Goal: Task Accomplishment & Management: Manage account settings

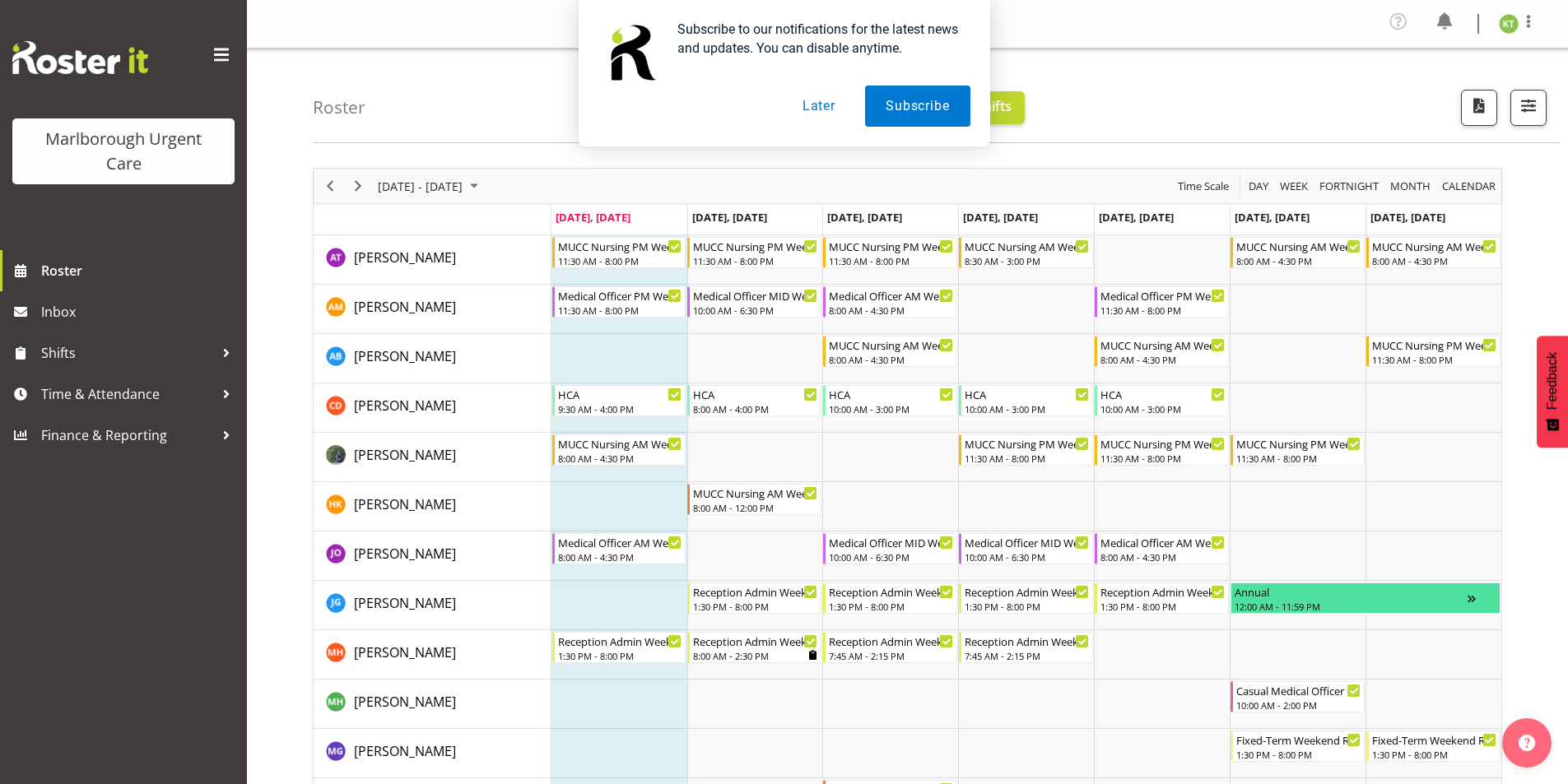
click at [828, 107] on button "Later" at bounding box center [820, 106] width 74 height 41
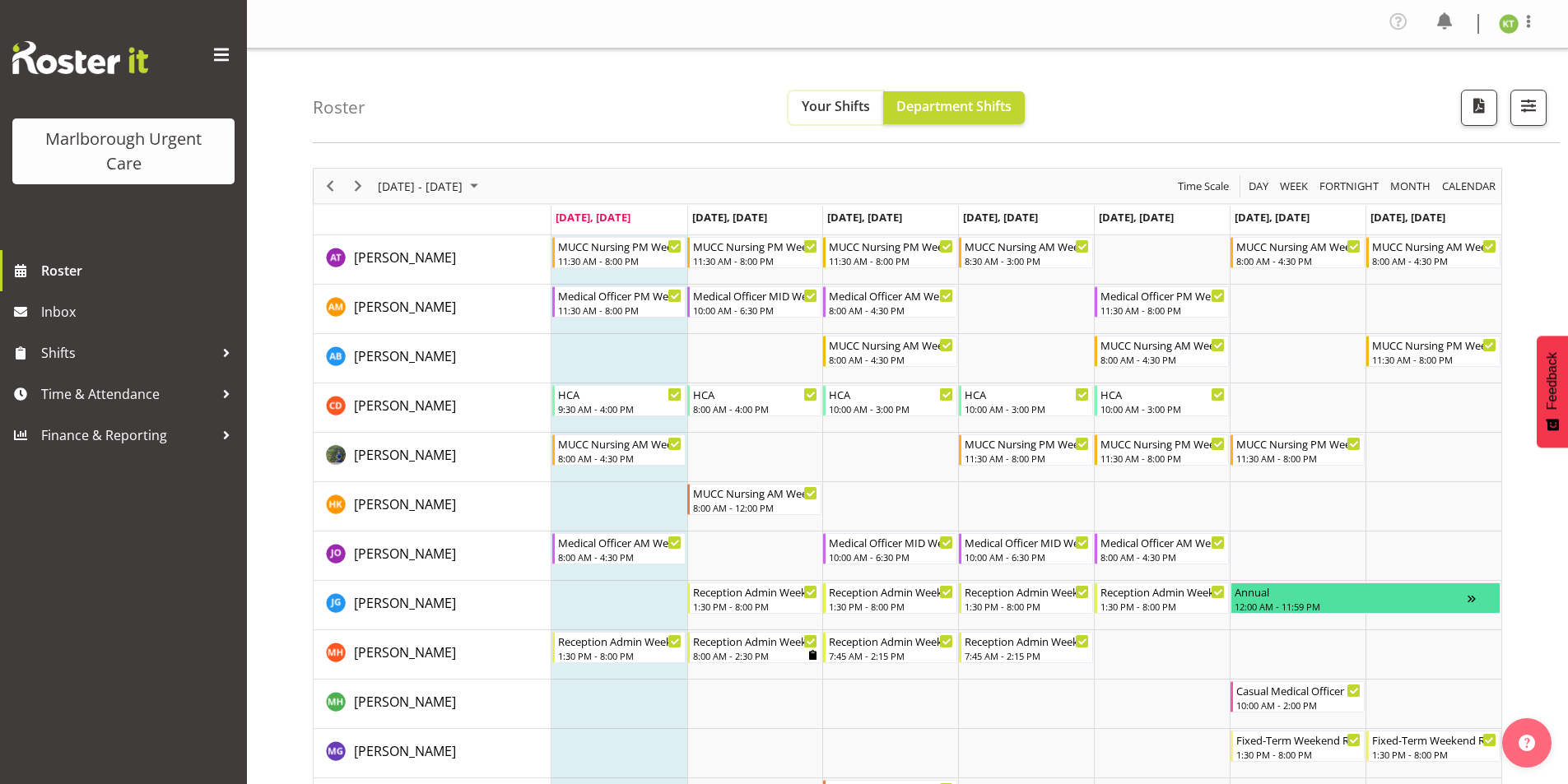
click at [849, 102] on span "Your Shifts" at bounding box center [836, 106] width 69 height 18
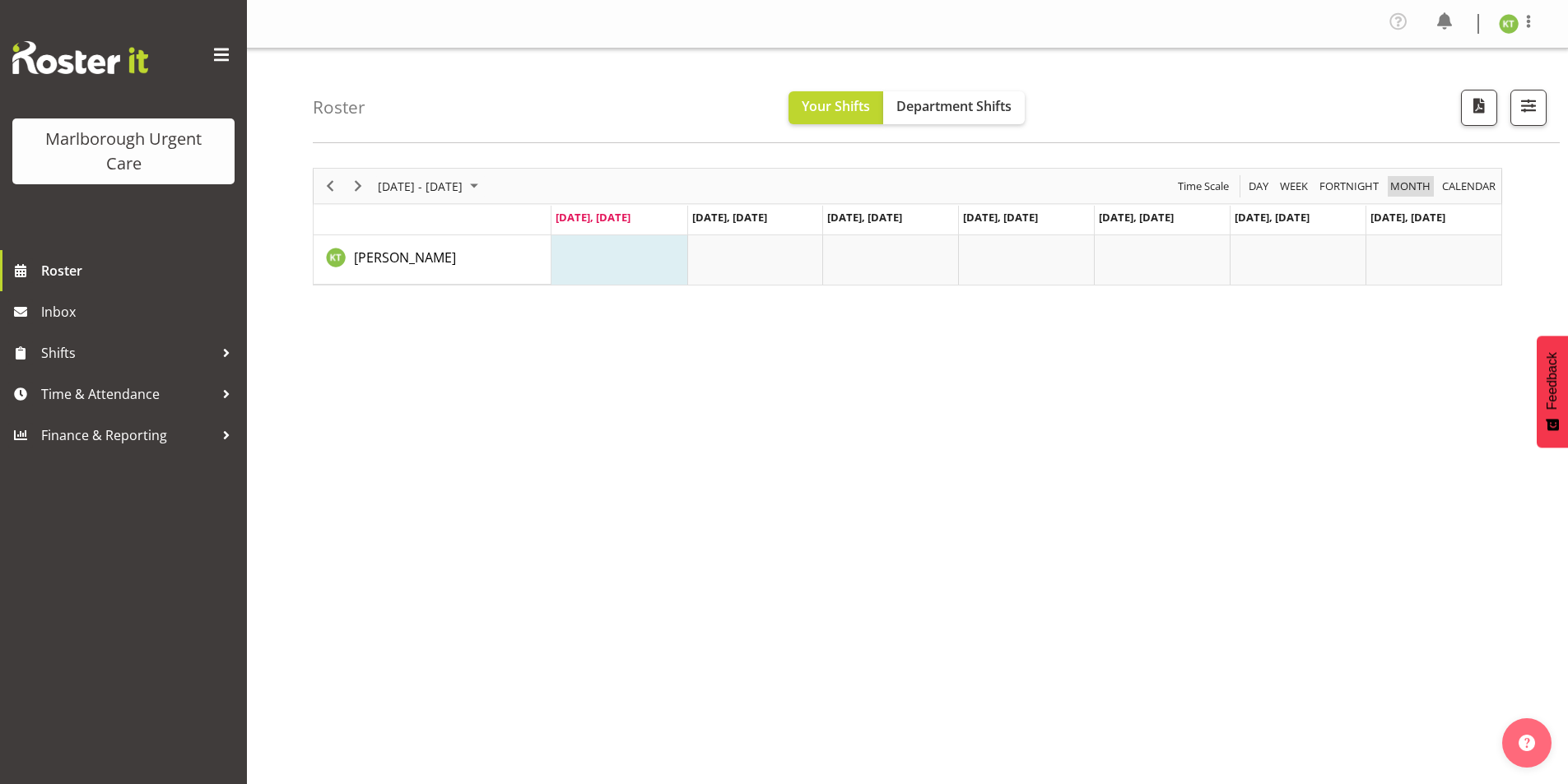
click at [1429, 183] on span "Month" at bounding box center [1411, 186] width 44 height 21
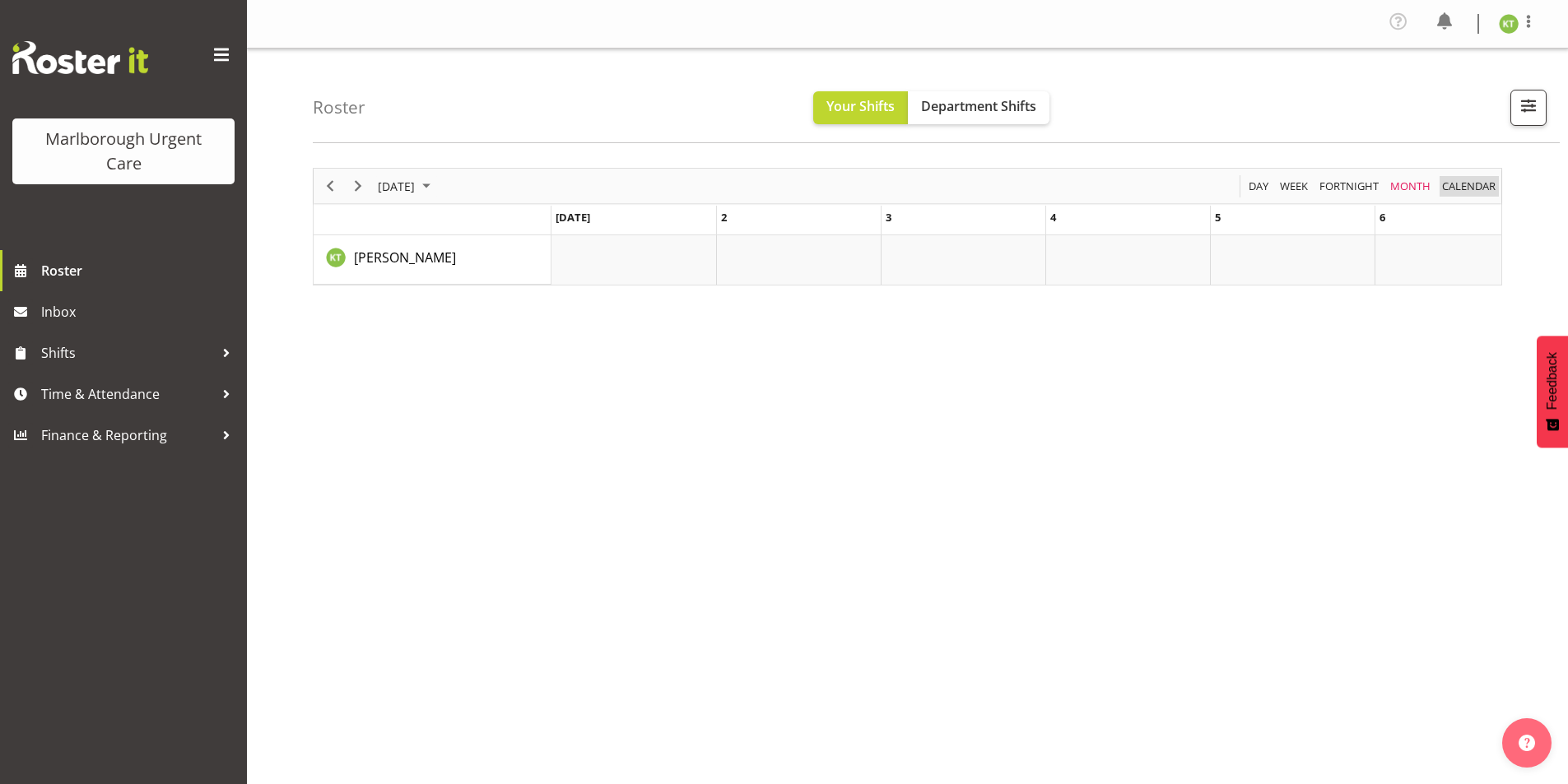
click at [1457, 181] on span "calendar" at bounding box center [1469, 186] width 57 height 21
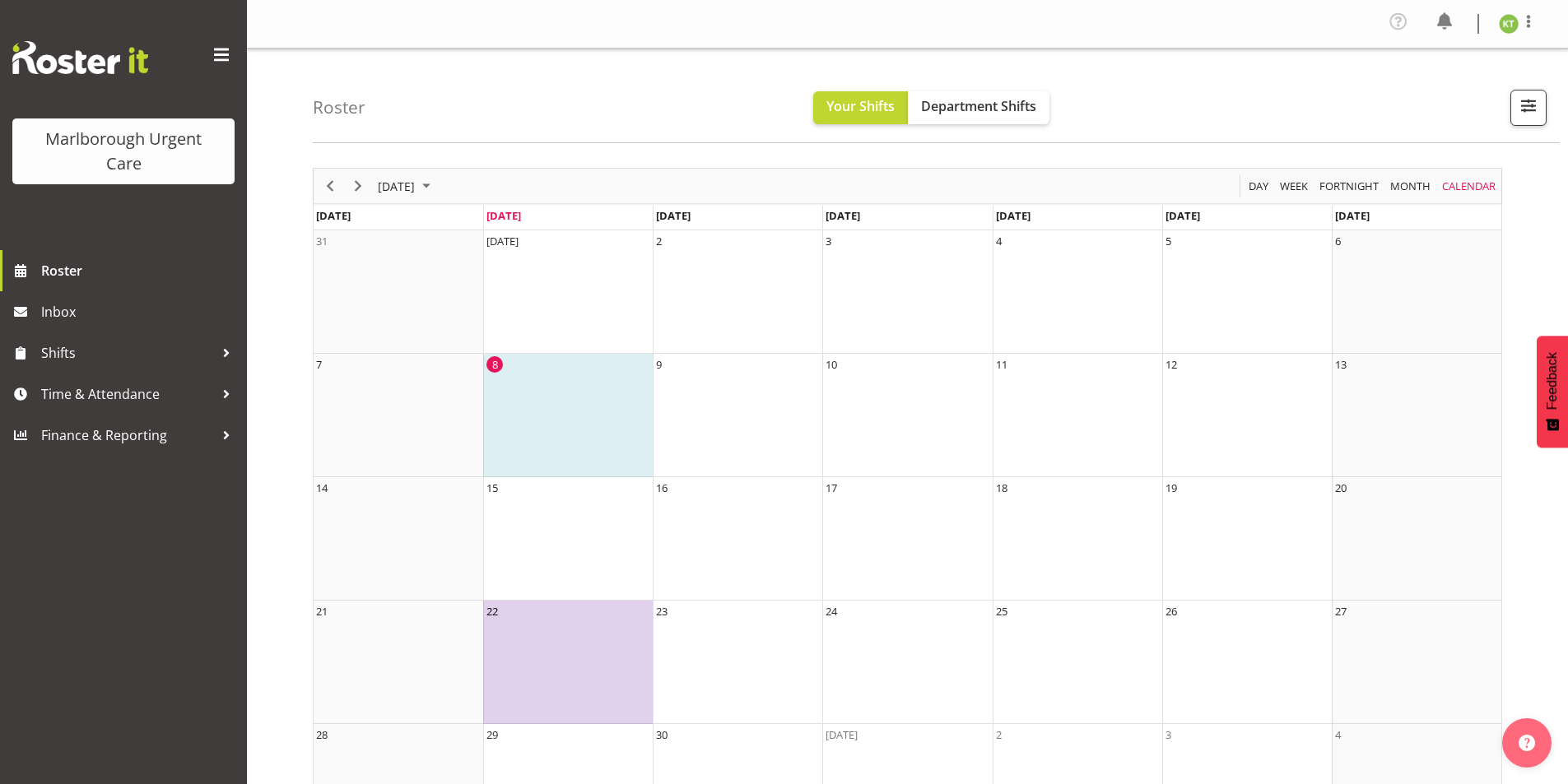
click at [577, 657] on td "22" at bounding box center [568, 662] width 169 height 124
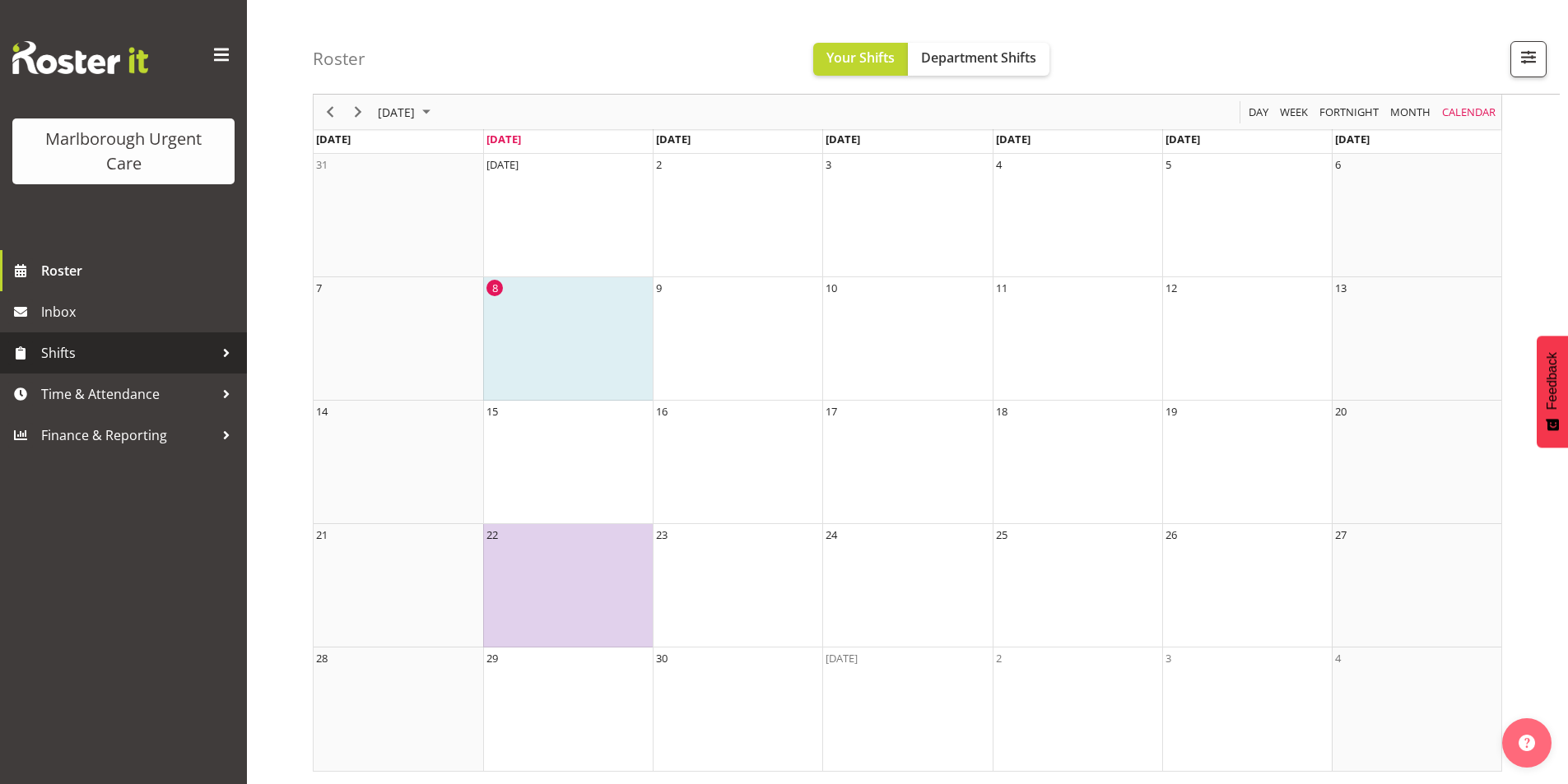
click at [81, 353] on span "Shifts" at bounding box center [128, 353] width 173 height 25
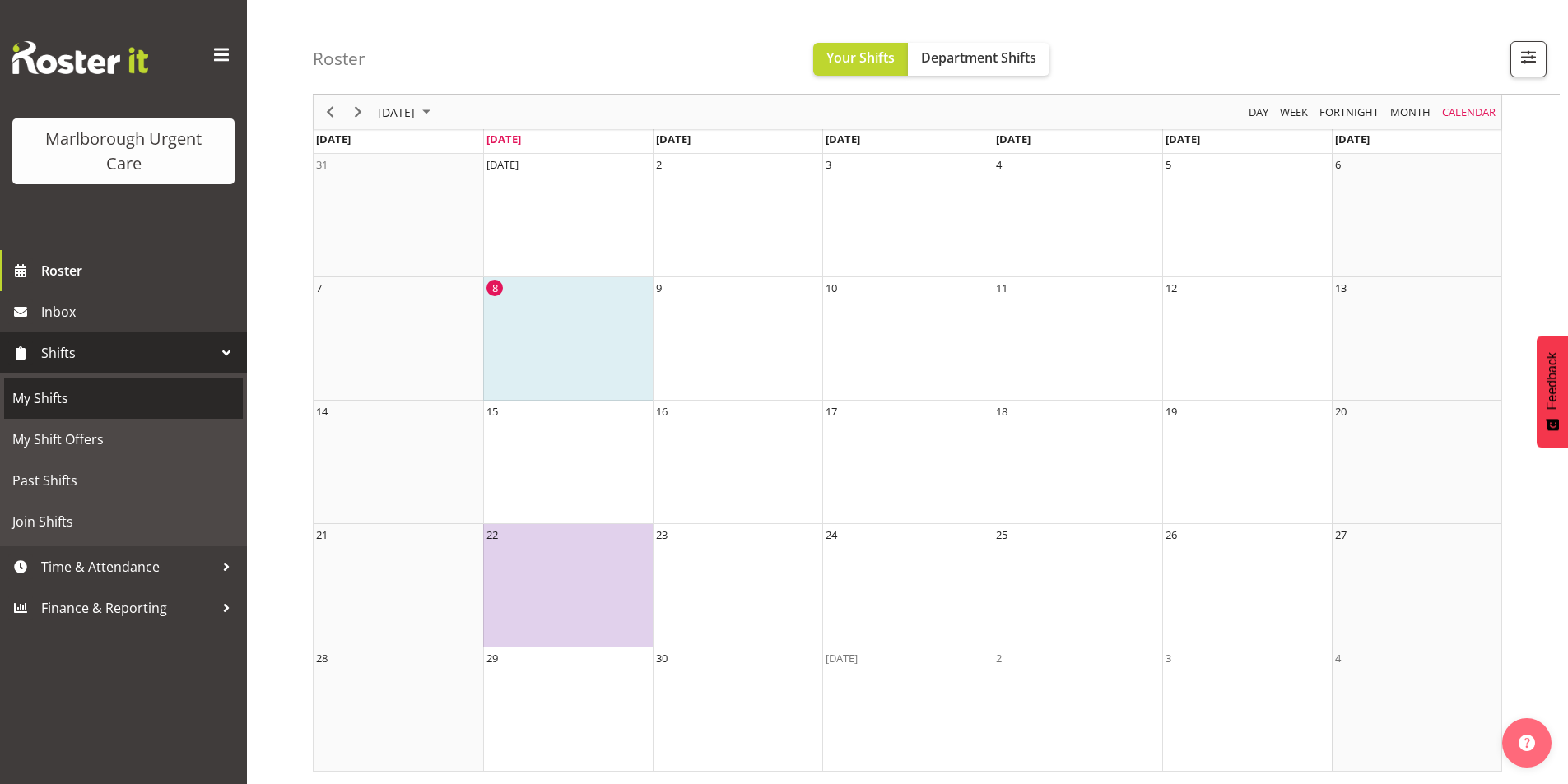
click at [50, 396] on span "My Shifts" at bounding box center [123, 399] width 222 height 25
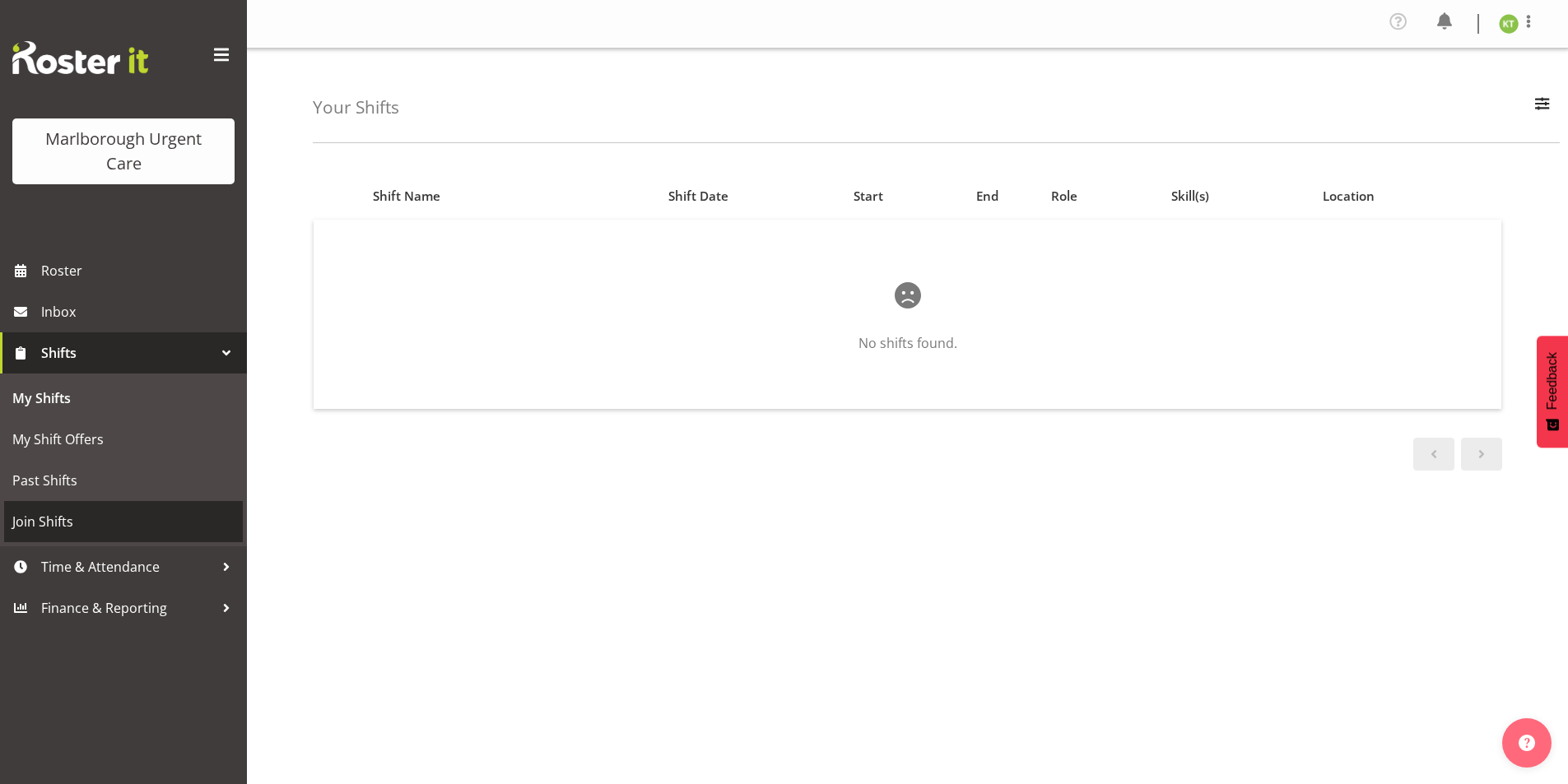
click at [51, 524] on span "Join Shifts" at bounding box center [123, 521] width 222 height 25
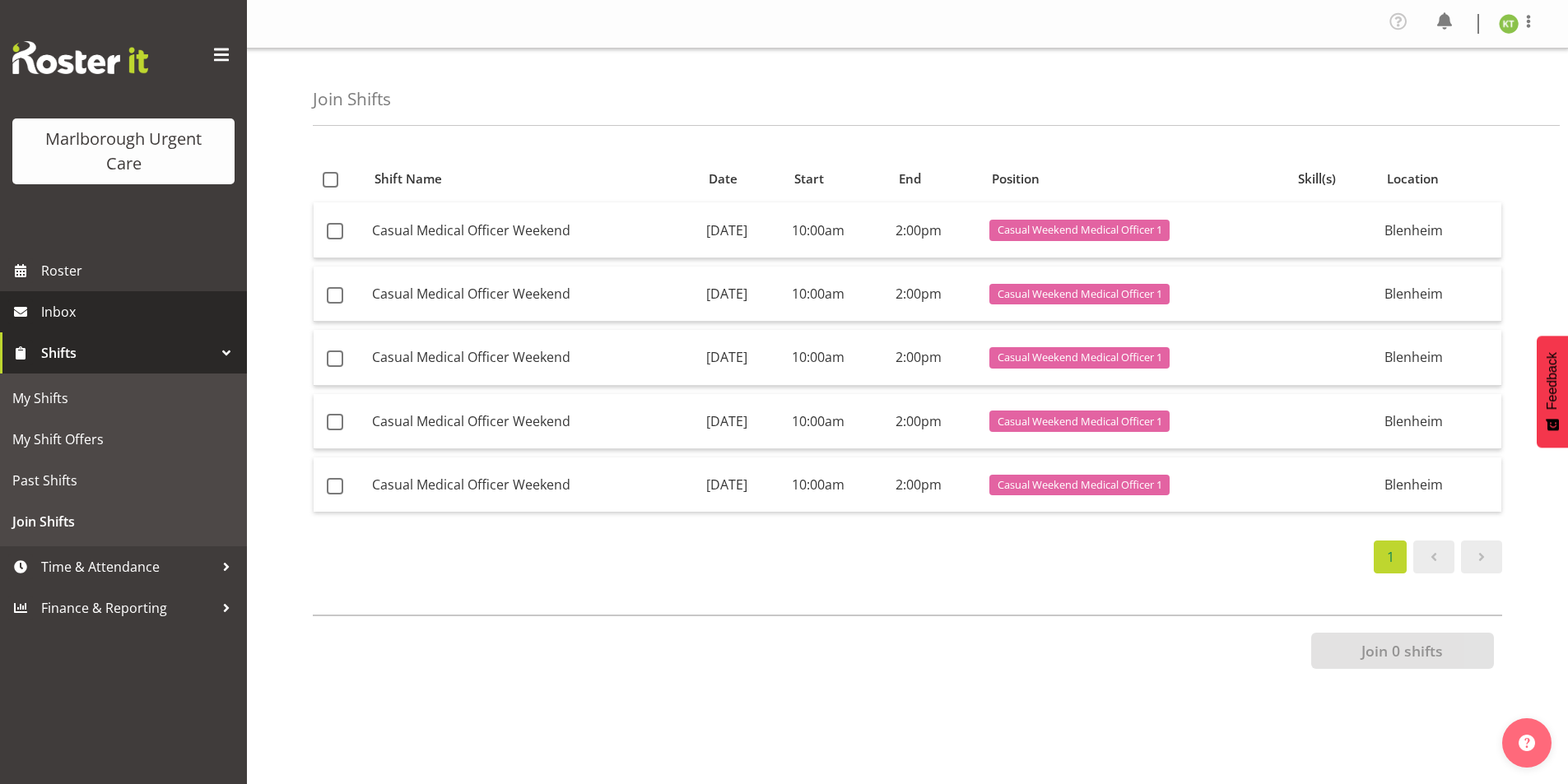
click at [56, 309] on span "Inbox" at bounding box center [140, 312] width 198 height 25
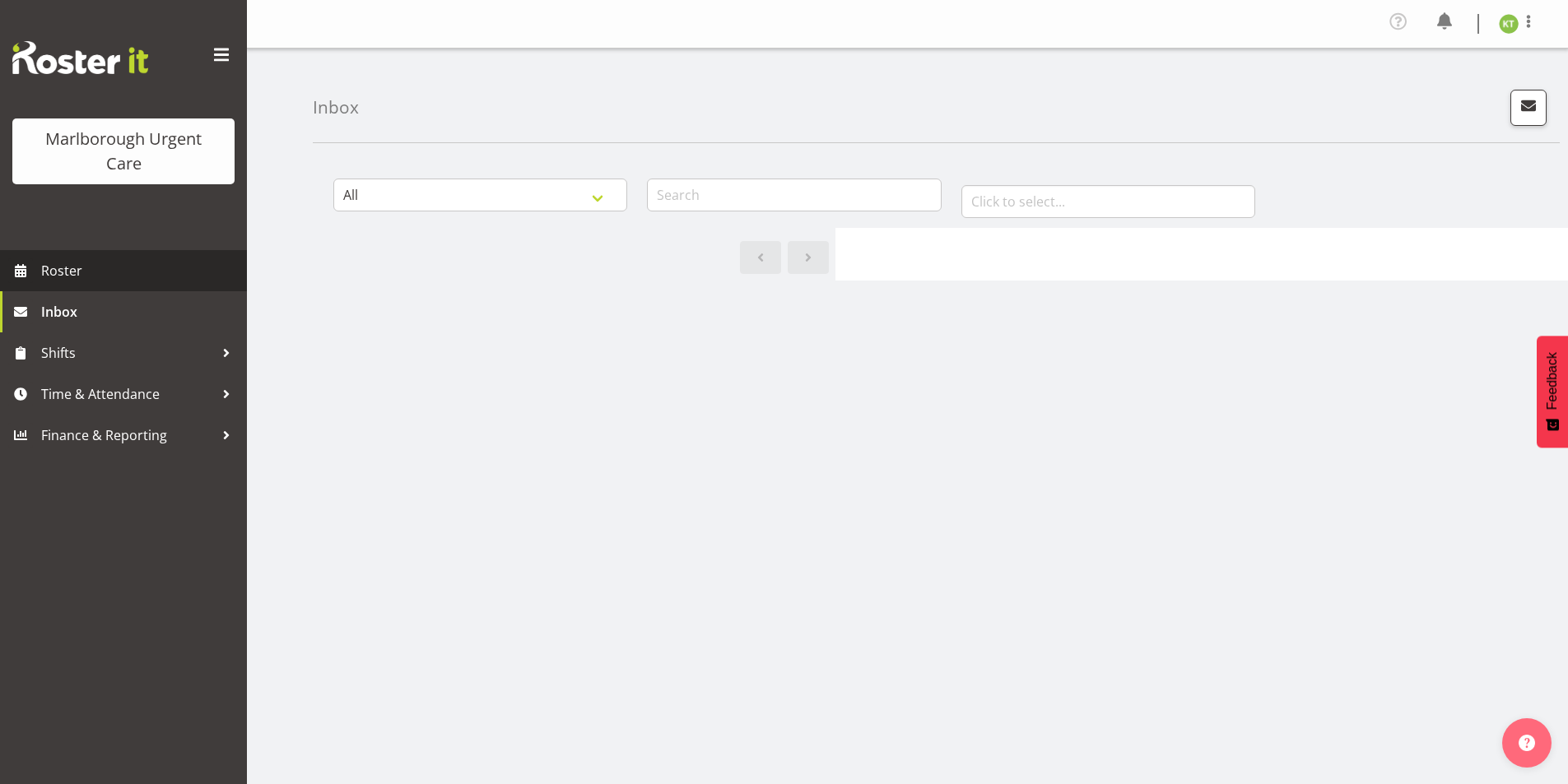
click at [73, 267] on span "Roster" at bounding box center [140, 271] width 198 height 25
